Goal: Information Seeking & Learning: Learn about a topic

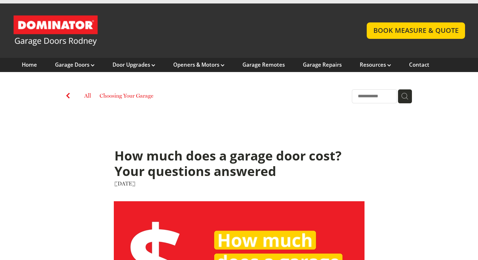
scroll to position [14, 0]
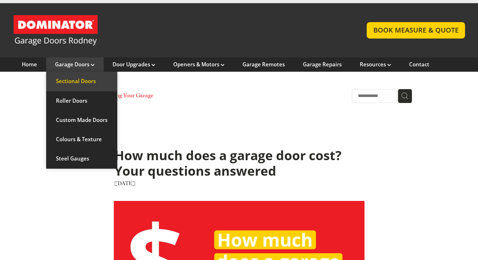
click at [89, 85] on link "Sectional Doors" at bounding box center [81, 81] width 71 height 19
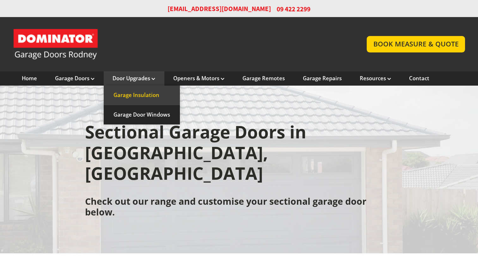
click at [143, 93] on link "Garage Insulation" at bounding box center [142, 95] width 76 height 19
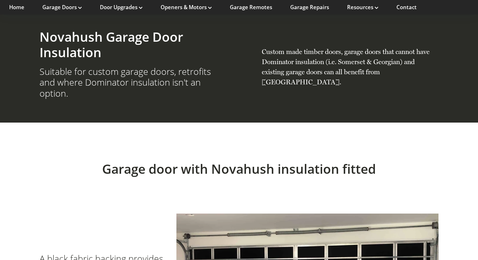
scroll to position [837, 0]
